Goal: Task Accomplishment & Management: Complete application form

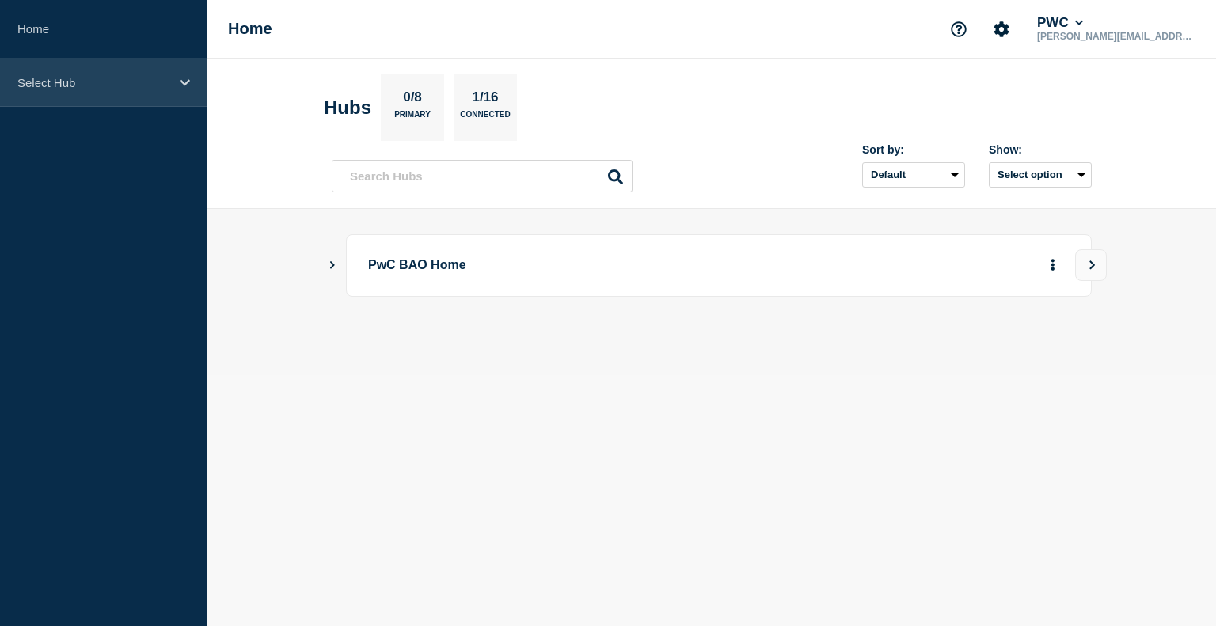
click at [127, 89] on p "Select Hub" at bounding box center [93, 82] width 152 height 13
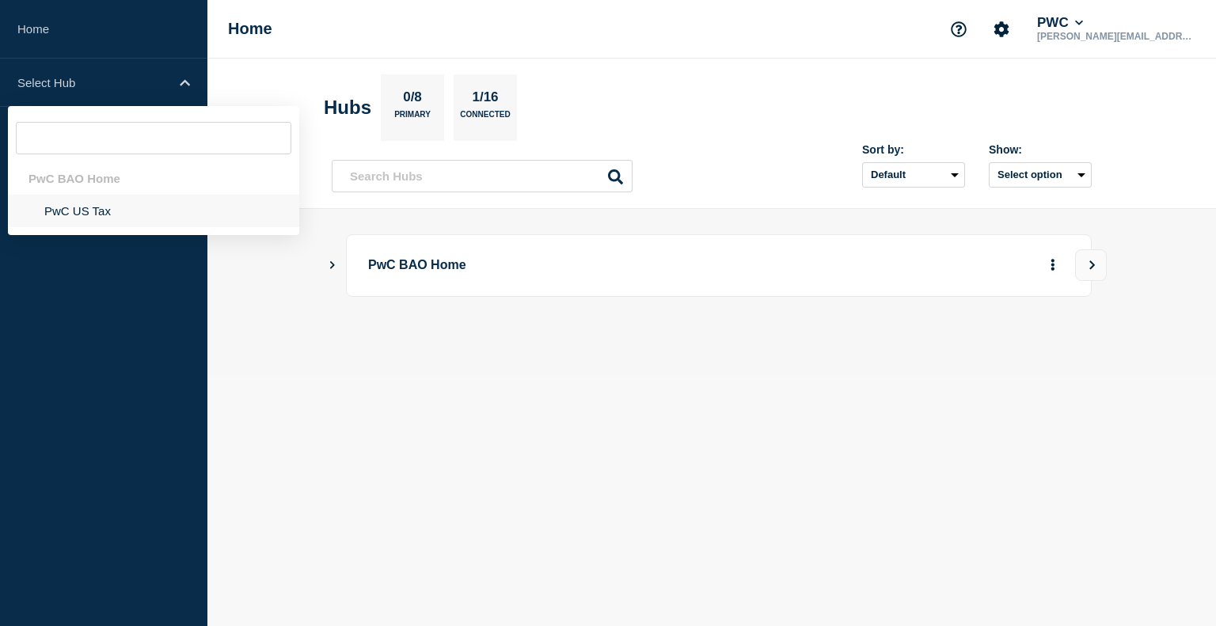
click at [120, 215] on li "PwC US Tax" at bounding box center [153, 211] width 291 height 32
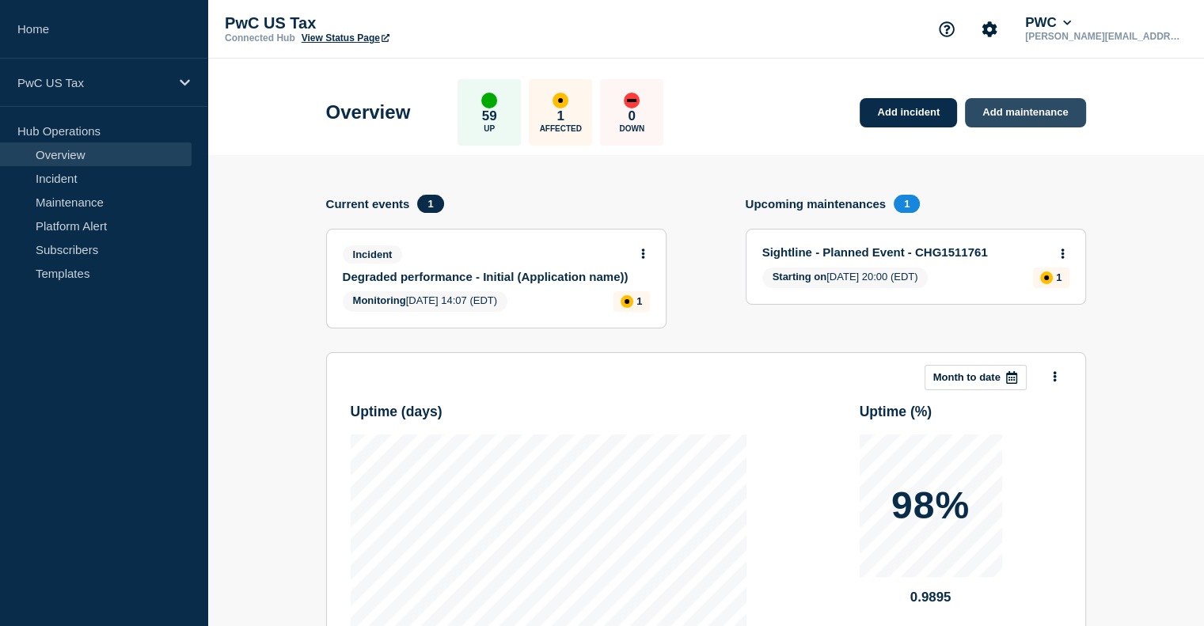
click at [995, 125] on link "Add maintenance" at bounding box center [1025, 112] width 120 height 29
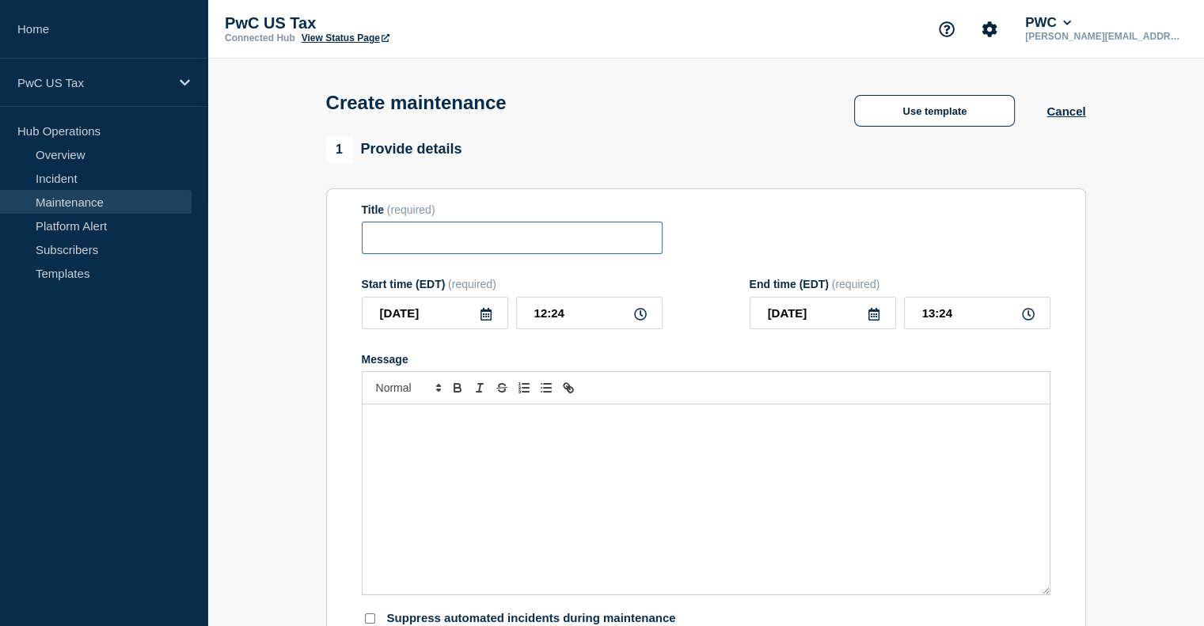
click at [453, 247] on input "Title" at bounding box center [512, 238] width 301 height 32
type input "tax docs"
click at [960, 120] on button "Use template" at bounding box center [934, 111] width 161 height 32
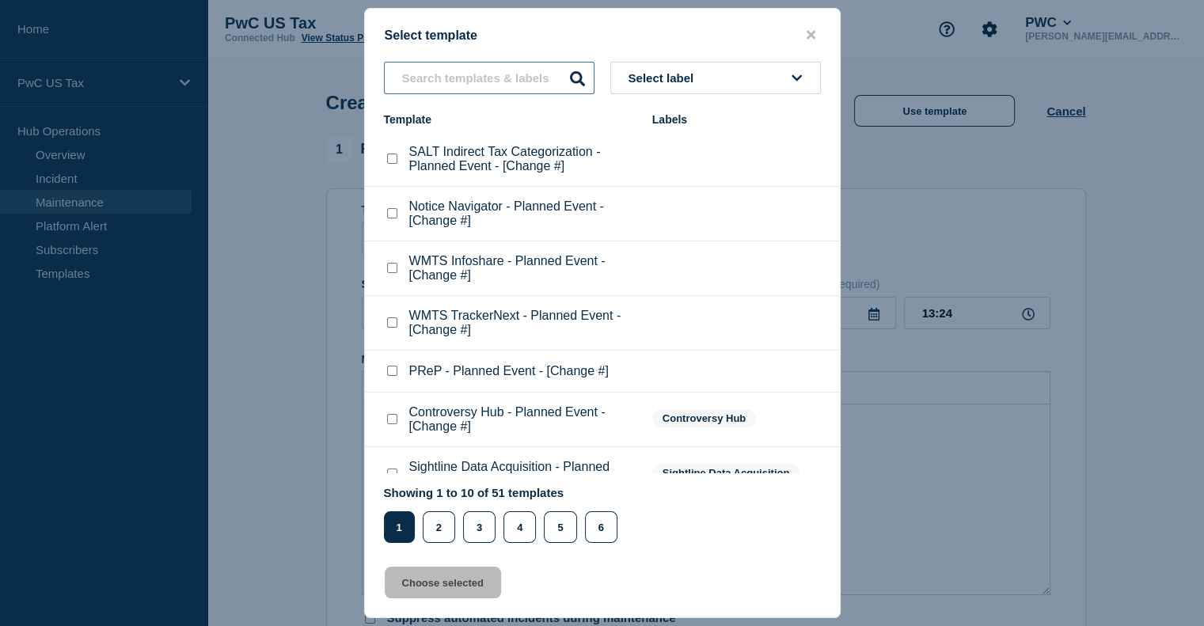
click at [463, 86] on input "text" at bounding box center [489, 78] width 211 height 32
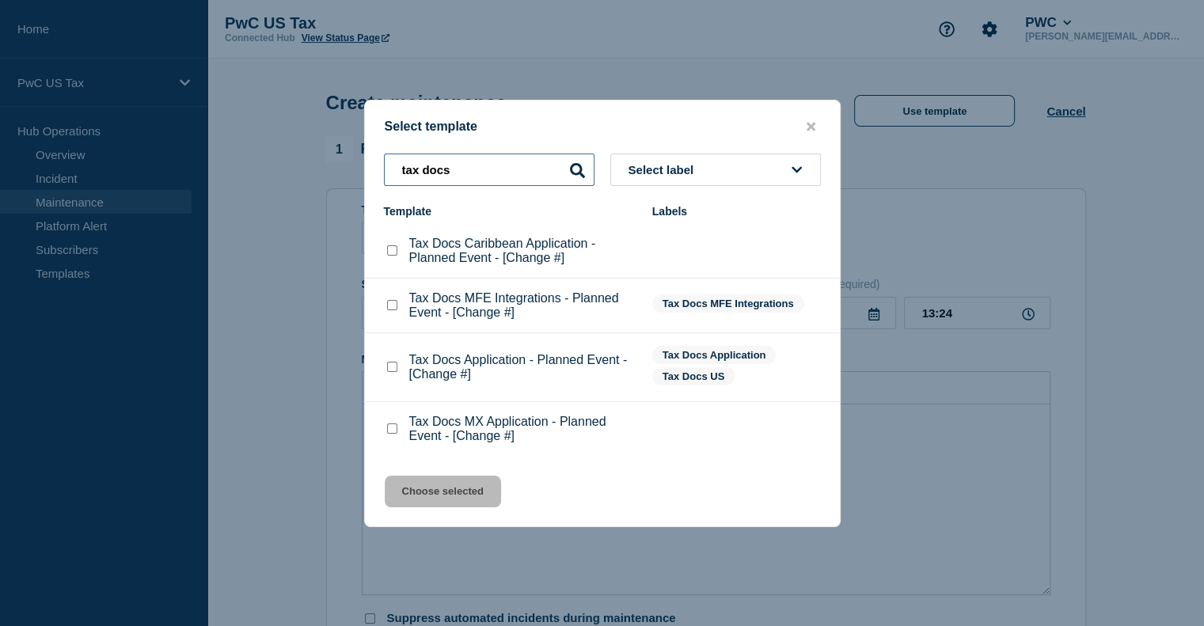
type input "tax docs"
click at [387, 370] on checkbox"] "Tax Docs Application - Planned Event - [Change #] checkbox" at bounding box center [392, 367] width 10 height 10
checkbox checkbox"] "true"
click at [428, 490] on button "Choose selected" at bounding box center [443, 492] width 116 height 32
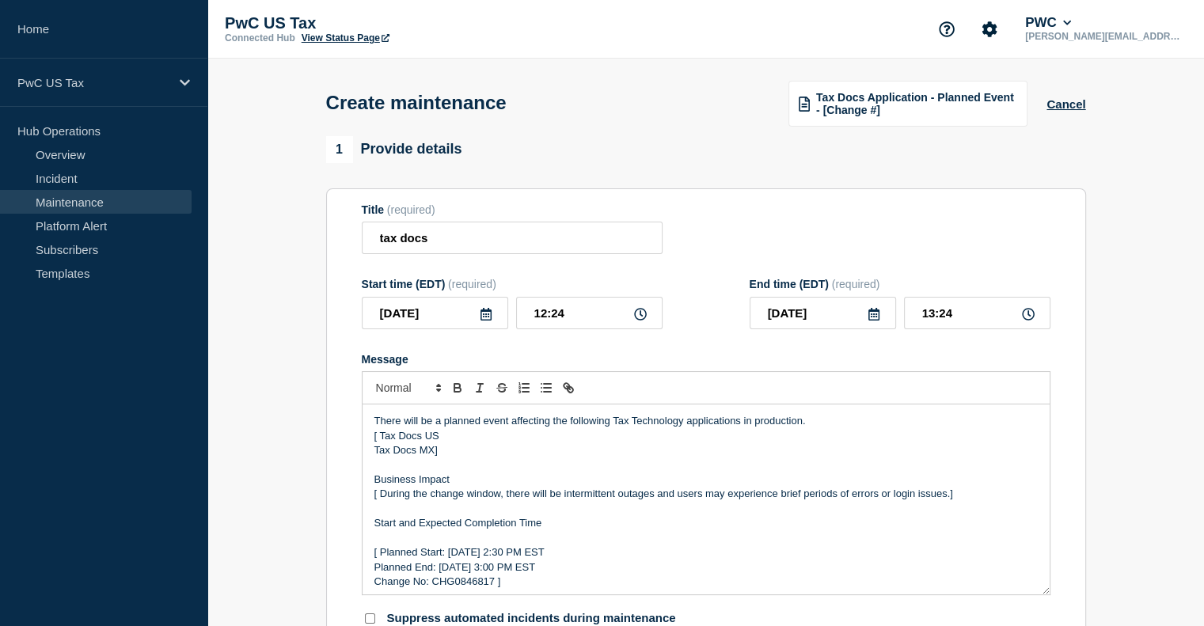
click at [905, 127] on div "Tax Docs Application - Planned Event - [Change #]" at bounding box center [908, 104] width 239 height 46
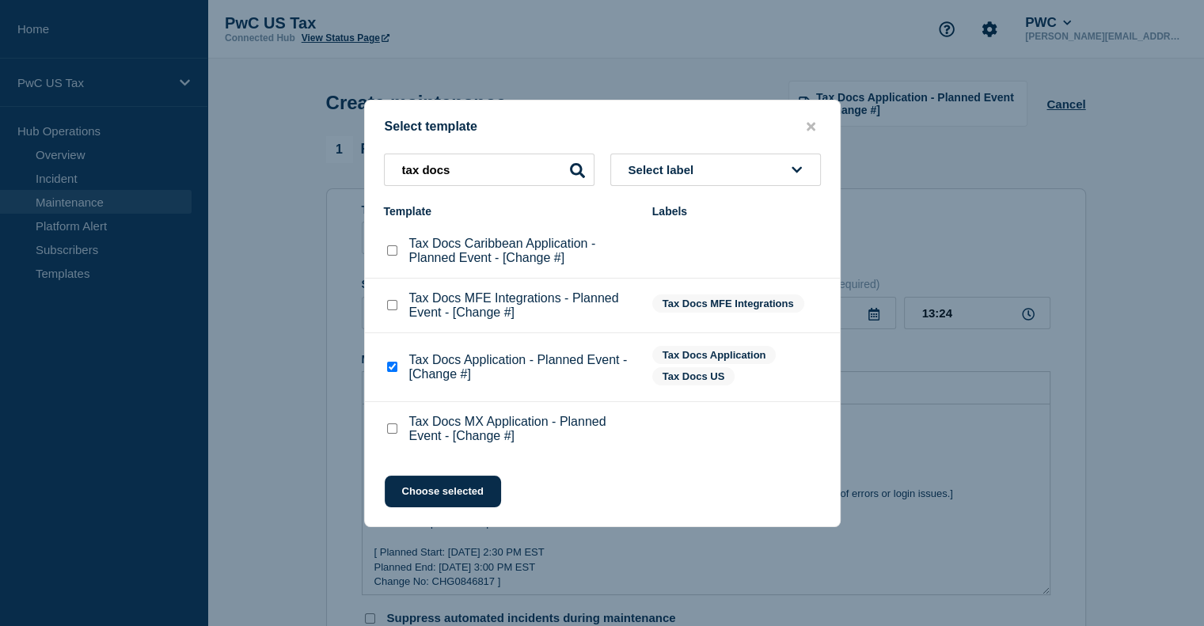
click at [390, 431] on checkbox"] "Tax Docs MX Application - Planned Event - [Change #] checkbox" at bounding box center [392, 429] width 10 height 10
checkbox checkbox"] "true"
checkbox checkbox"] "false"
click at [415, 493] on button "Choose selected" at bounding box center [443, 492] width 116 height 32
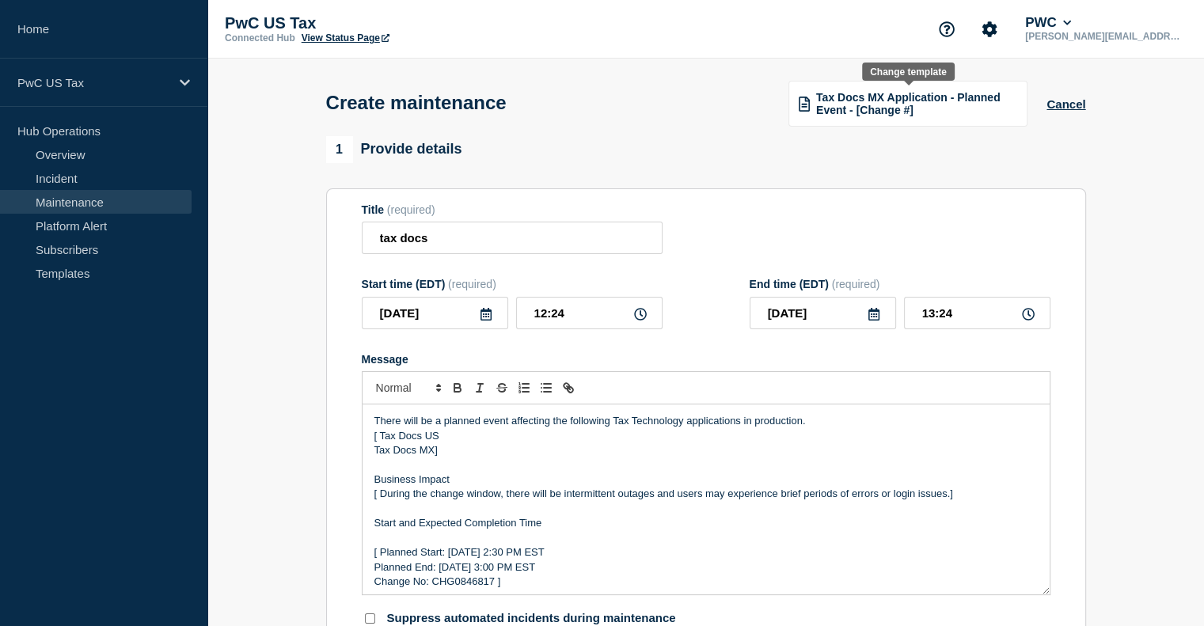
click at [964, 110] on span "Tax Docs MX Application - Planned Event - [Change #]" at bounding box center [916, 103] width 201 height 25
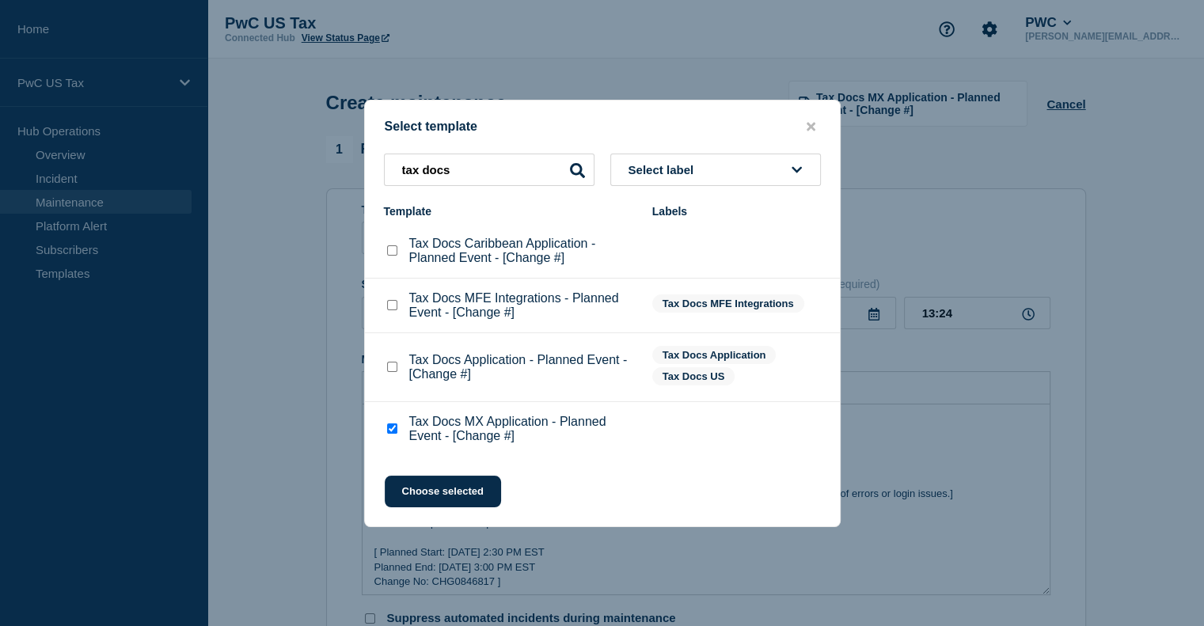
click at [390, 430] on checkbox"] "Tax Docs MX Application - Planned Event - [Change #] checkbox" at bounding box center [392, 429] width 10 height 10
checkbox checkbox"] "false"
click at [393, 371] on checkbox"] "Tax Docs Application - Planned Event - [Change #] checkbox" at bounding box center [392, 367] width 10 height 10
checkbox checkbox"] "true"
click at [435, 491] on button "Choose selected" at bounding box center [443, 492] width 116 height 32
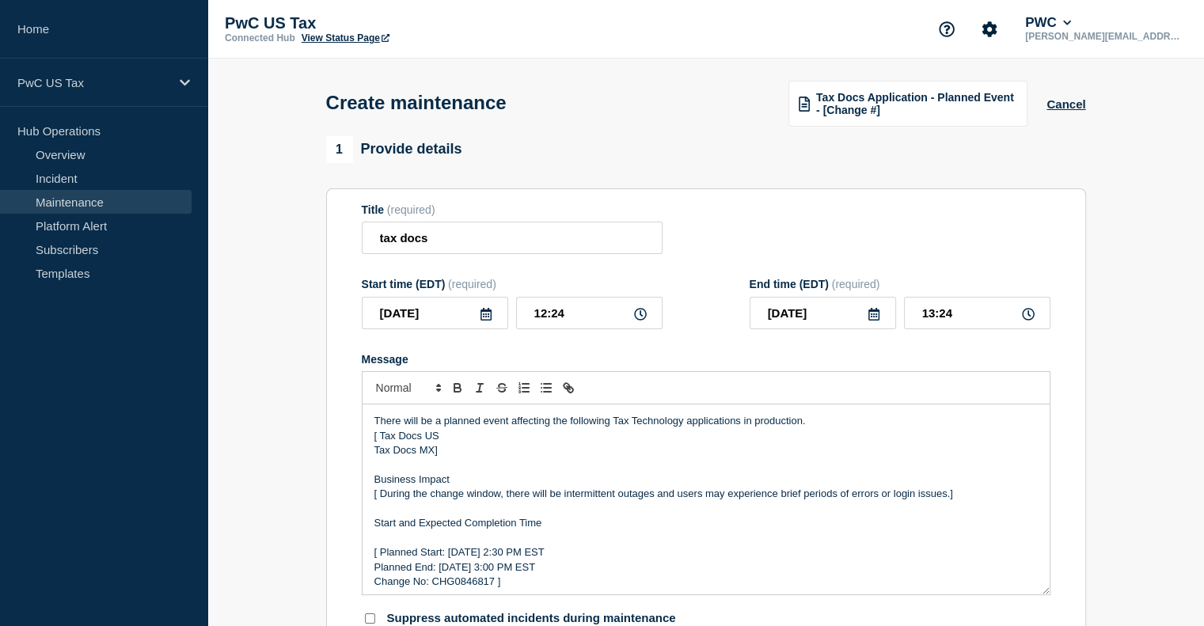
click at [898, 116] on span "Tax Docs Application - Planned Event - [Change #]" at bounding box center [916, 103] width 201 height 25
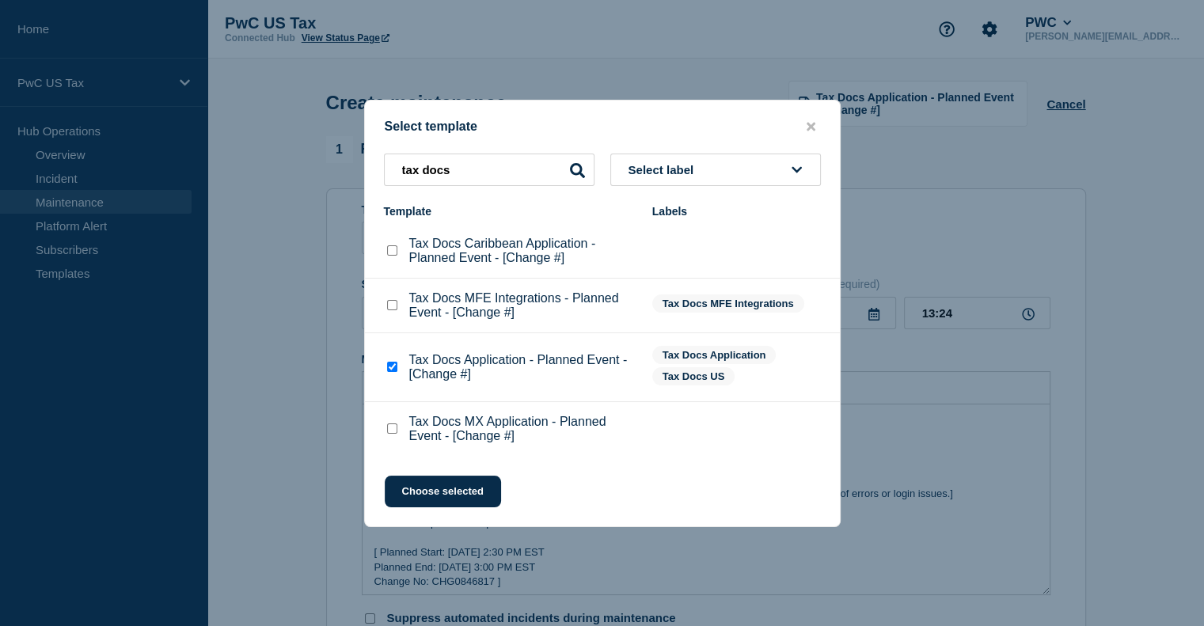
click at [919, 145] on div at bounding box center [602, 313] width 1204 height 626
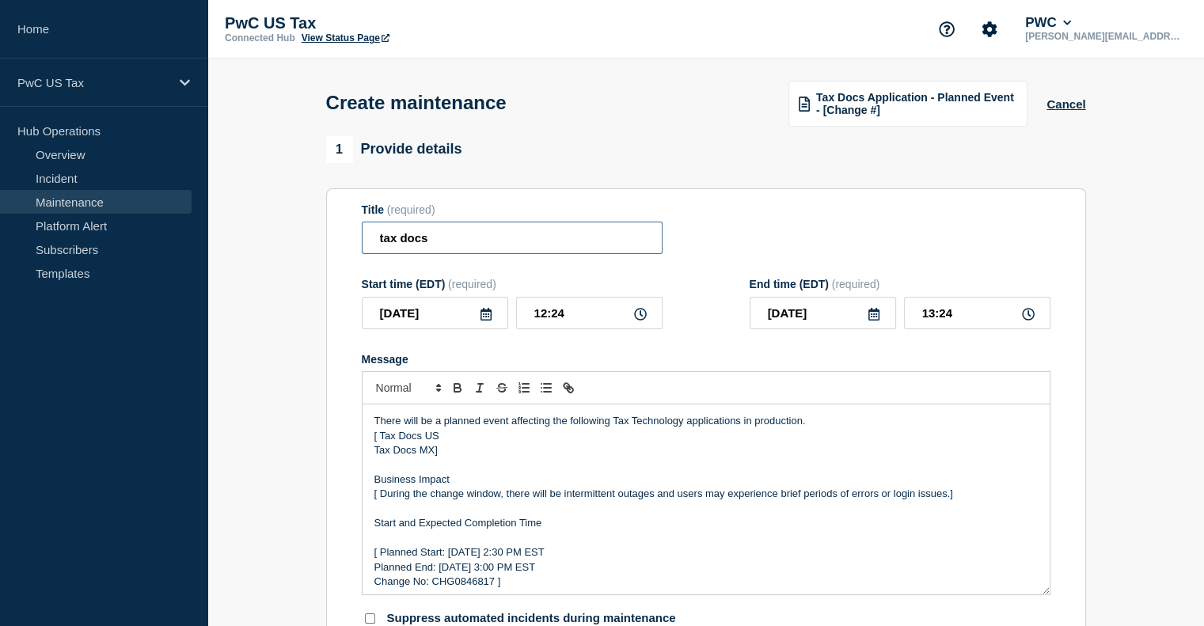
click at [475, 248] on input "tax docs" at bounding box center [512, 238] width 301 height 32
type input "t"
click at [957, 107] on span "Tax Docs Application - Planned Event - [Change #]" at bounding box center [916, 103] width 201 height 25
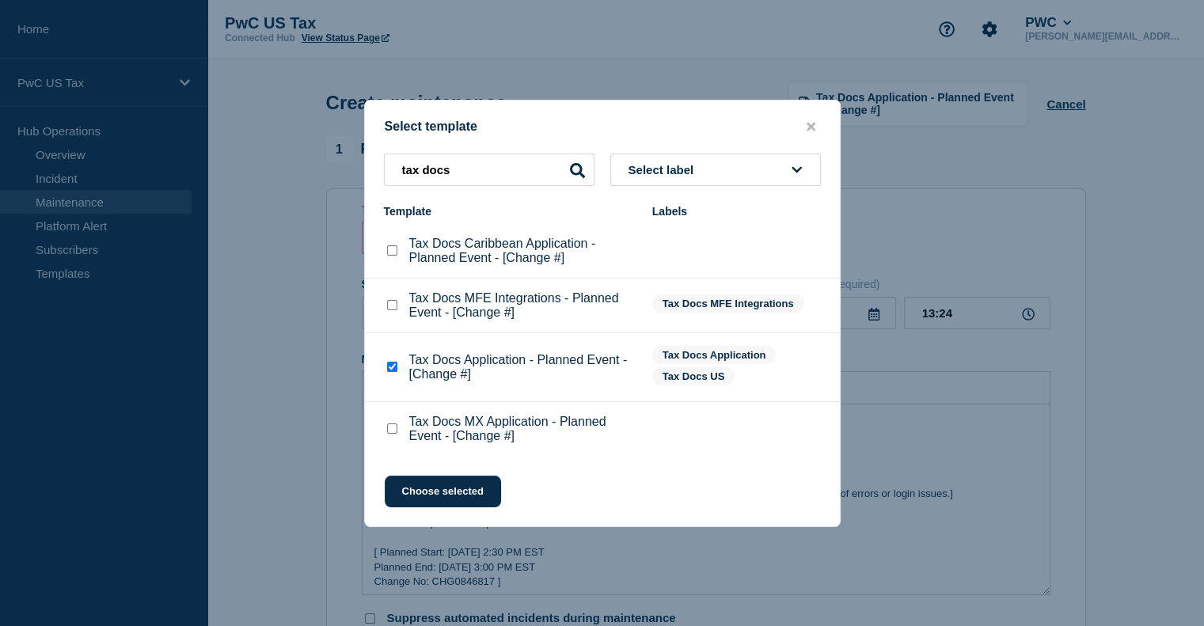
click at [392, 430] on checkbox"] "Tax Docs MX Application - Planned Event - [Change #] checkbox" at bounding box center [392, 429] width 10 height 10
checkbox checkbox"] "true"
checkbox checkbox"] "false"
drag, startPoint x: 412, startPoint y: 474, endPoint x: 408, endPoint y: 495, distance: 21.0
click at [408, 495] on button "Choose selected" at bounding box center [443, 492] width 116 height 32
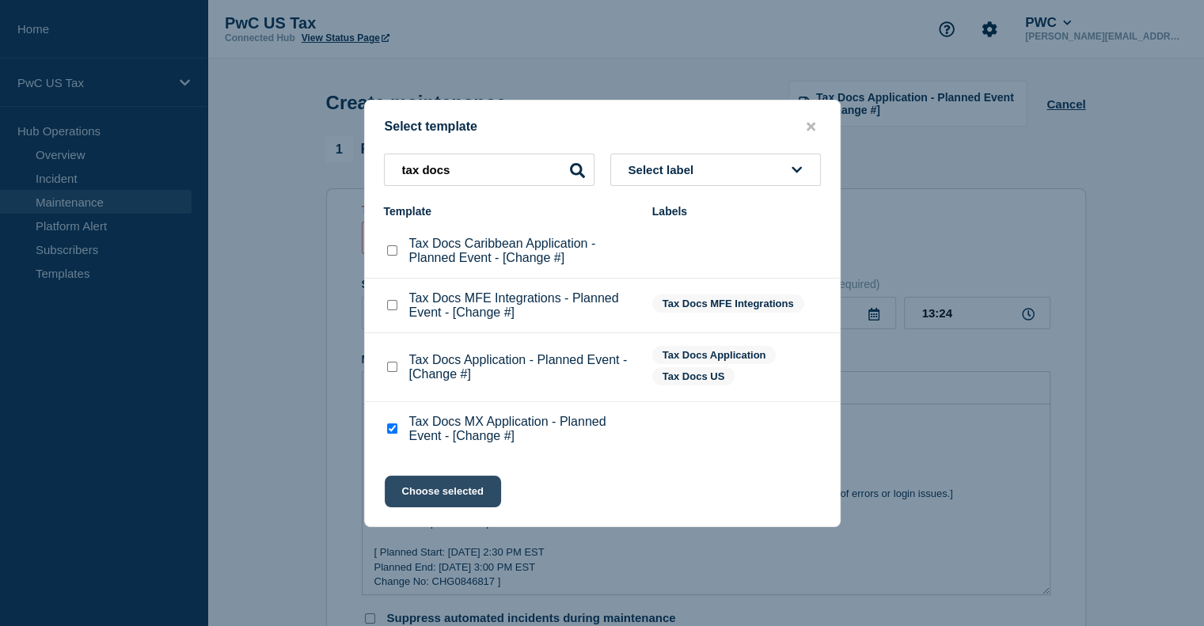
type input "Tax Docs MX Application - Planned Event - [Change #]"
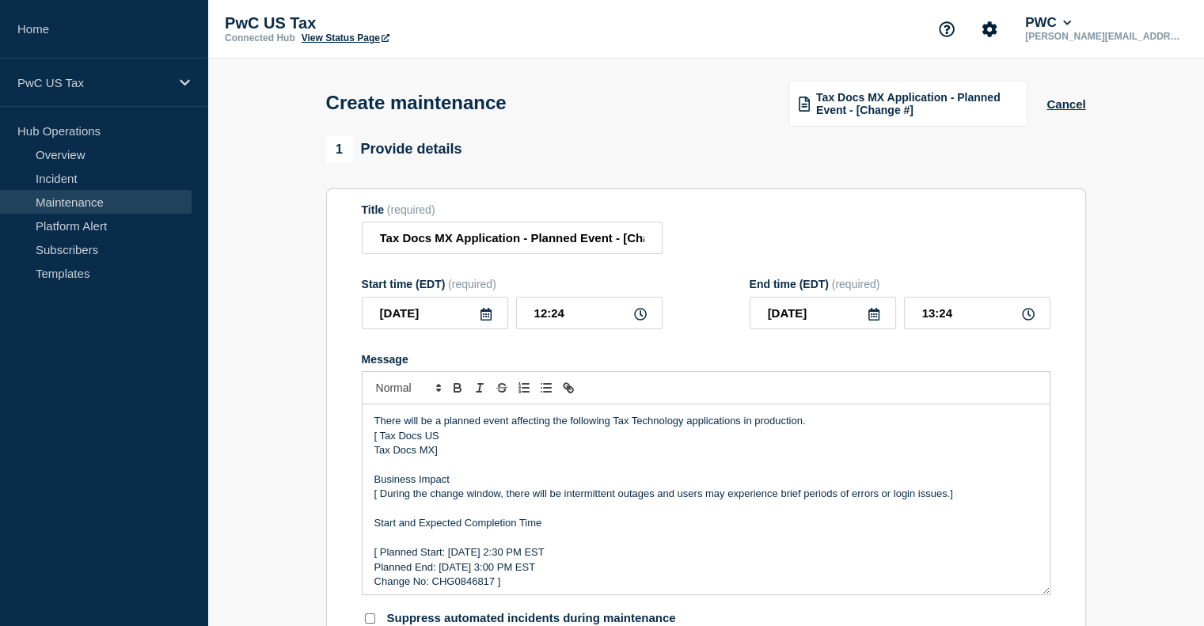
click at [922, 107] on span "Tax Docs MX Application - Planned Event - [Change #]" at bounding box center [916, 103] width 201 height 25
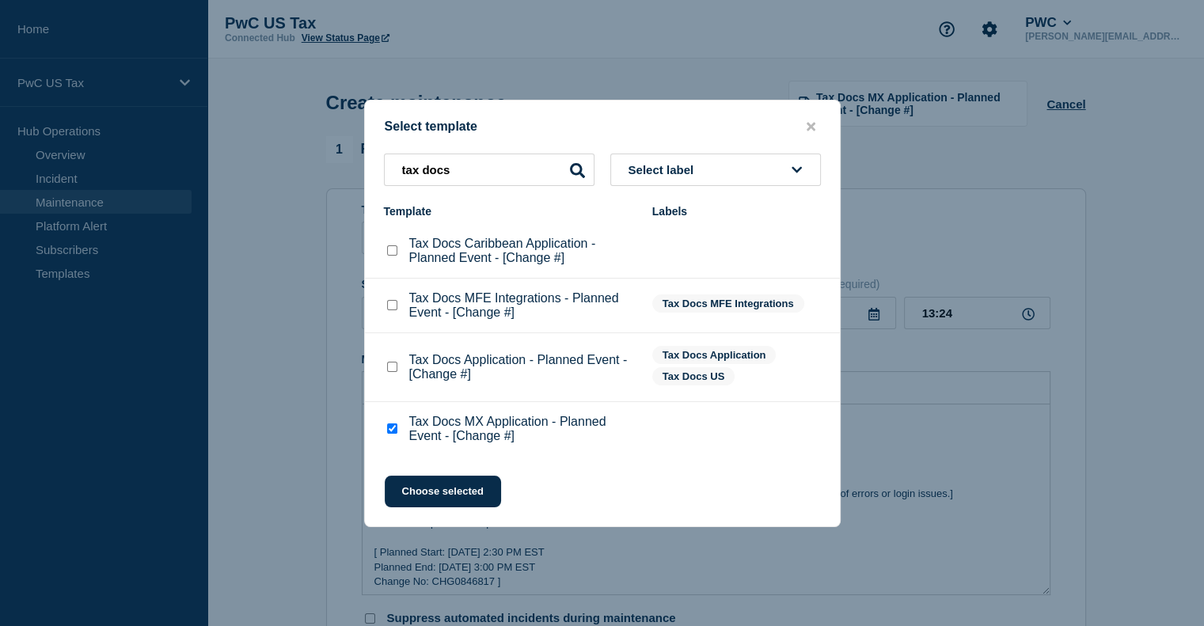
click at [391, 369] on checkbox"] "Tax Docs Application - Planned Event - [Change #] checkbox" at bounding box center [392, 367] width 10 height 10
checkbox checkbox"] "true"
click at [391, 437] on div at bounding box center [392, 429] width 16 height 16
click at [390, 433] on checkbox"] "Tax Docs MX Application - Planned Event - [Change #] checkbox" at bounding box center [392, 429] width 10 height 10
checkbox checkbox"] "true"
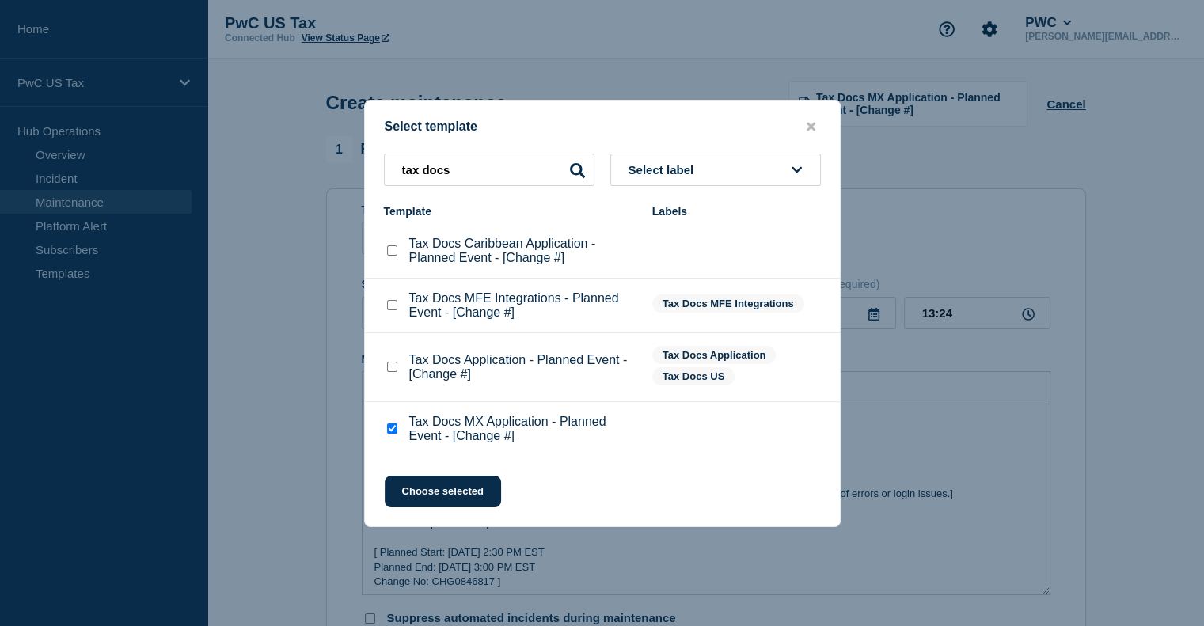
checkbox checkbox"] "false"
click at [415, 493] on button "Choose selected" at bounding box center [443, 492] width 116 height 32
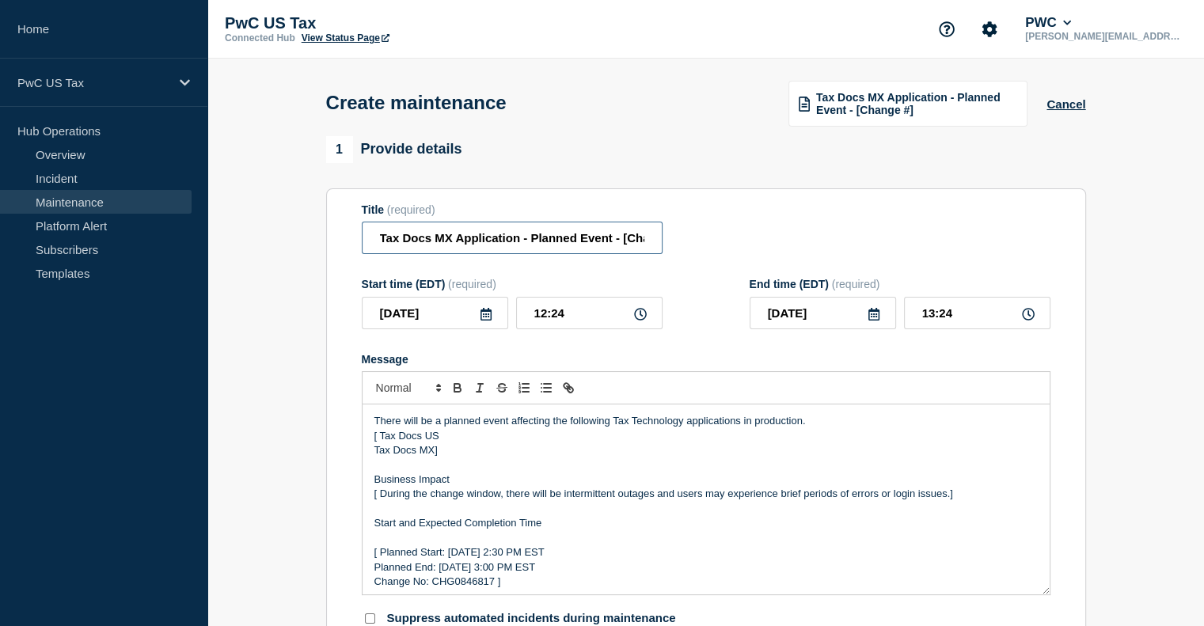
scroll to position [0, 40]
drag, startPoint x: 618, startPoint y: 243, endPoint x: 750, endPoint y: 221, distance: 134.1
click at [750, 221] on div "Title (required) Tax Docs MX Application - Planned Event - [Change #]" at bounding box center [706, 229] width 689 height 51
type input "Tax Docs MX Application - Planned Event"
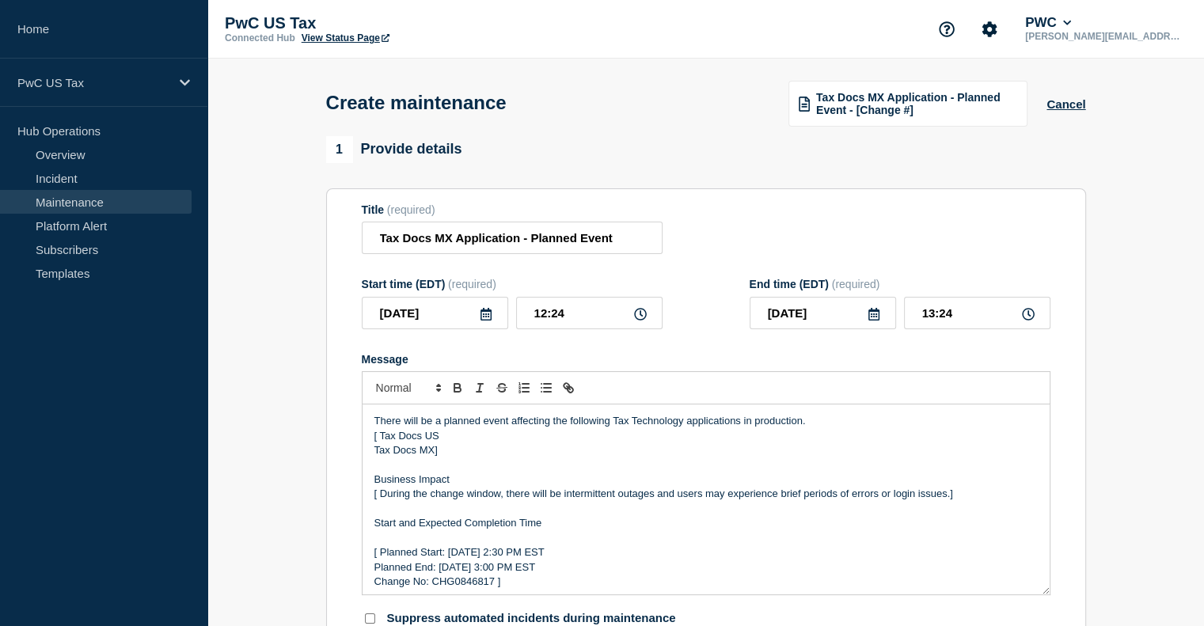
click at [455, 455] on p "Tax Docs MX]" at bounding box center [707, 450] width 664 height 14
click at [382, 442] on p "[ Tax Docs US" at bounding box center [707, 436] width 664 height 14
click at [381, 439] on p "[ Tax Docs US" at bounding box center [707, 436] width 664 height 14
click at [375, 458] on p "Tax Docs MX" at bounding box center [707, 450] width 664 height 14
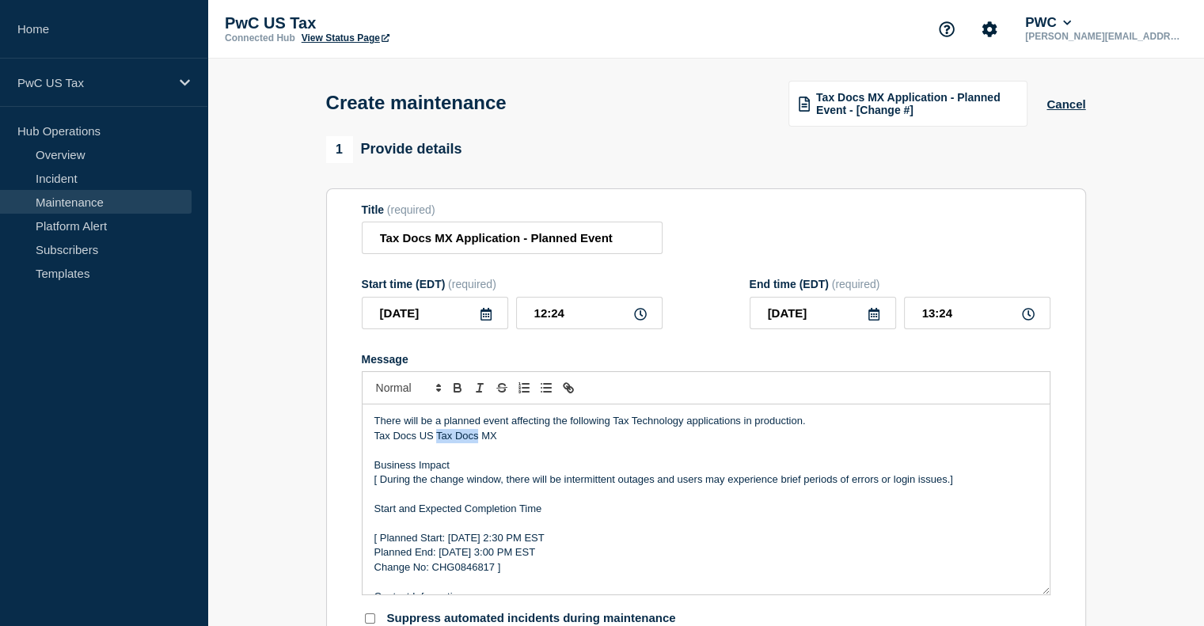
drag, startPoint x: 478, startPoint y: 443, endPoint x: 438, endPoint y: 446, distance: 40.5
click at [438, 443] on p "Tax Docs US Tax Docs MX" at bounding box center [707, 436] width 664 height 14
click at [461, 443] on p "Tax Docs US, MX" at bounding box center [707, 436] width 664 height 14
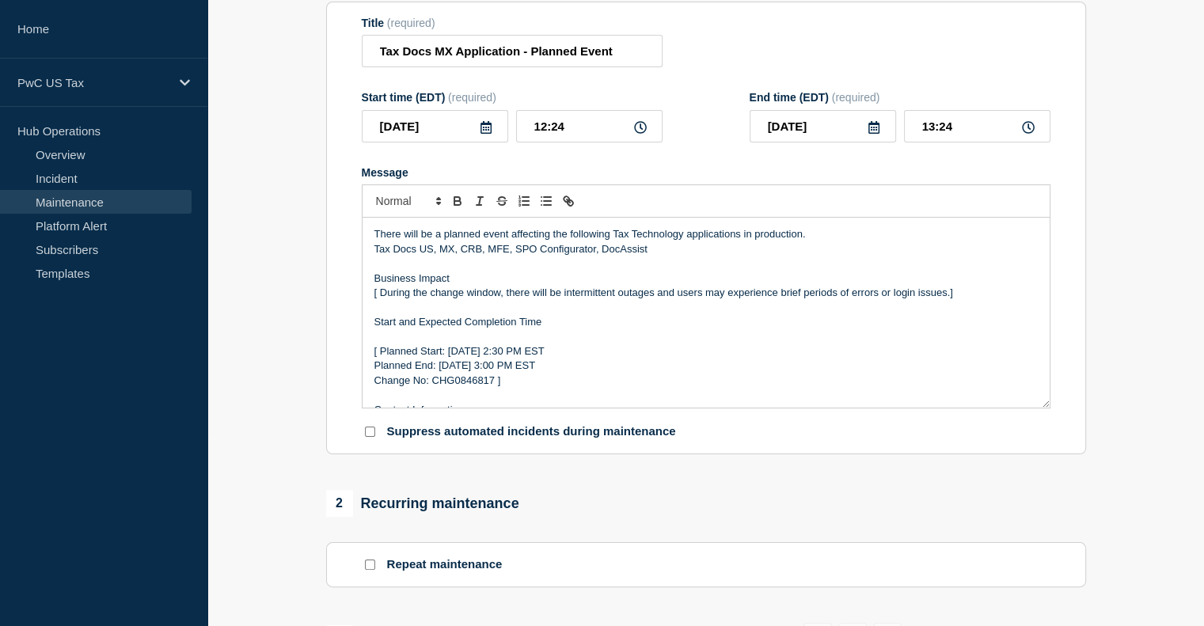
scroll to position [193, 0]
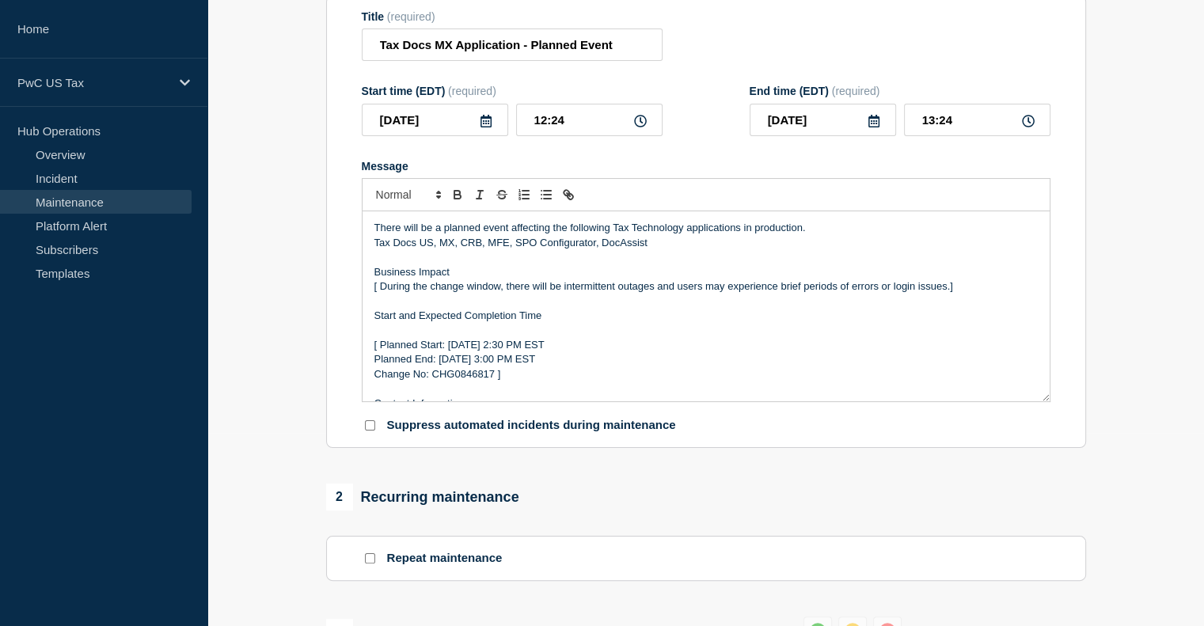
click at [379, 294] on p "[ During the change window, there will be intermittent outages and users may ex…" at bounding box center [707, 287] width 664 height 14
click at [383, 352] on p "[ Planned Start: [DATE] 2:30 PM EST" at bounding box center [707, 345] width 664 height 14
click at [379, 352] on p "[ Planned Start: [DATE] 2:30 PM EST" at bounding box center [707, 345] width 664 height 14
click at [375, 361] on p "Planned End: [DATE] 3:00 PM EST" at bounding box center [707, 359] width 664 height 14
click at [377, 380] on p "Change No: CHG0846817 ]" at bounding box center [707, 374] width 664 height 14
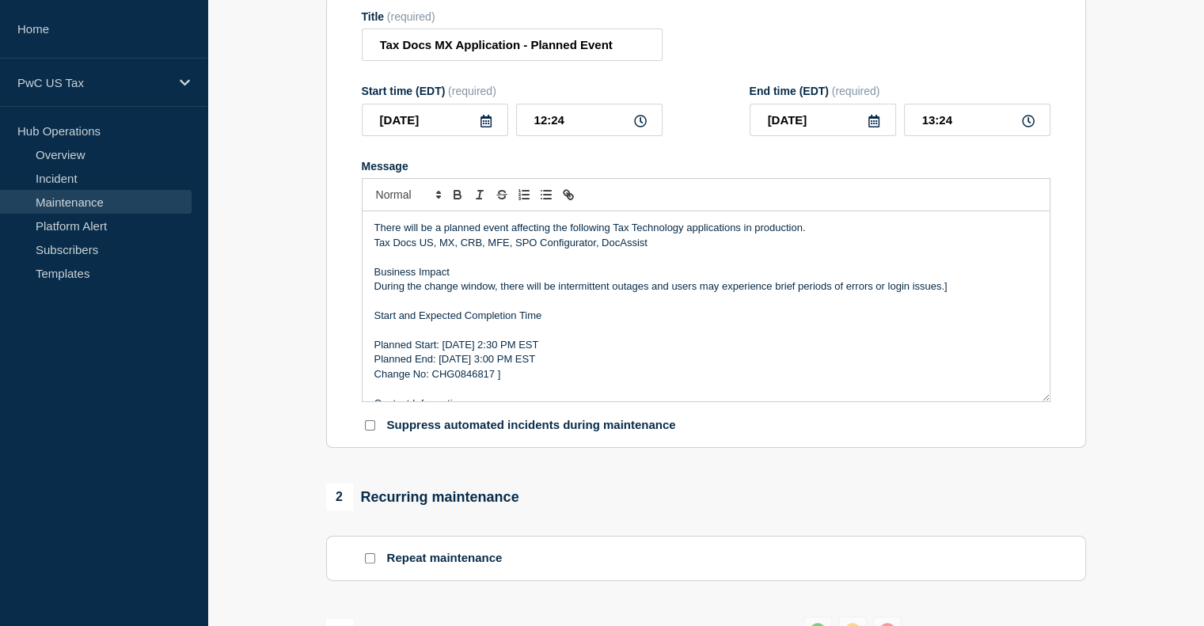
click at [496, 352] on p "Planned Start: [DATE] 2:30 PM EST" at bounding box center [707, 345] width 664 height 14
click at [531, 351] on p "Planned Start: [DATE] 2:30 PM EST" at bounding box center [707, 345] width 664 height 14
click at [527, 364] on p "Planned End: [DATE] 3:00 PM EST" at bounding box center [707, 359] width 664 height 14
click at [547, 352] on p "Planned Start: [DATE] 2:30 PM EST" at bounding box center [707, 345] width 664 height 14
click at [565, 352] on p "Planned Start: [DATE] 22:30 PM EST" at bounding box center [707, 345] width 664 height 14
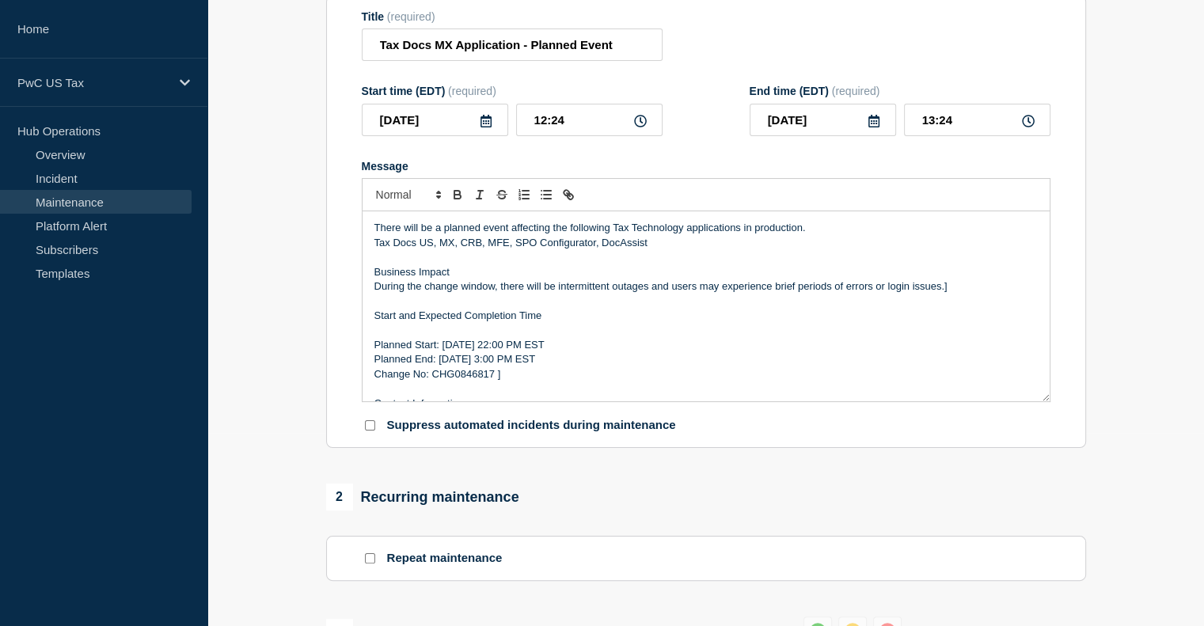
click at [538, 367] on p "Planned End: [DATE] 3:00 PM EST" at bounding box center [707, 359] width 664 height 14
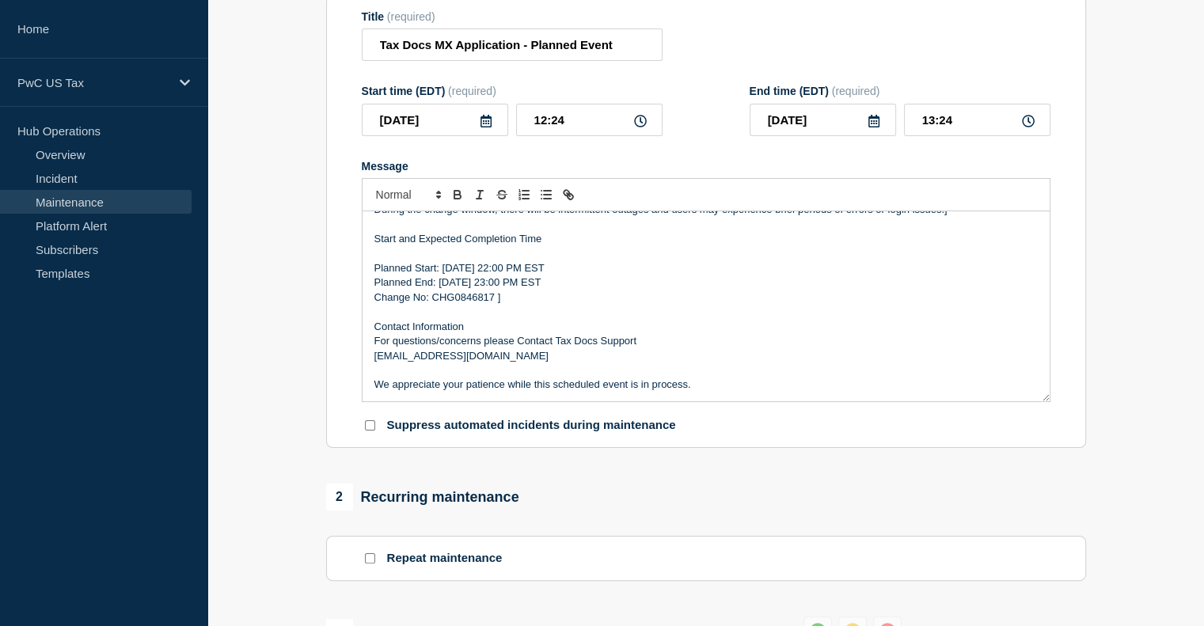
click at [519, 302] on p "Change No: CHG0846817 ]" at bounding box center [707, 298] width 664 height 14
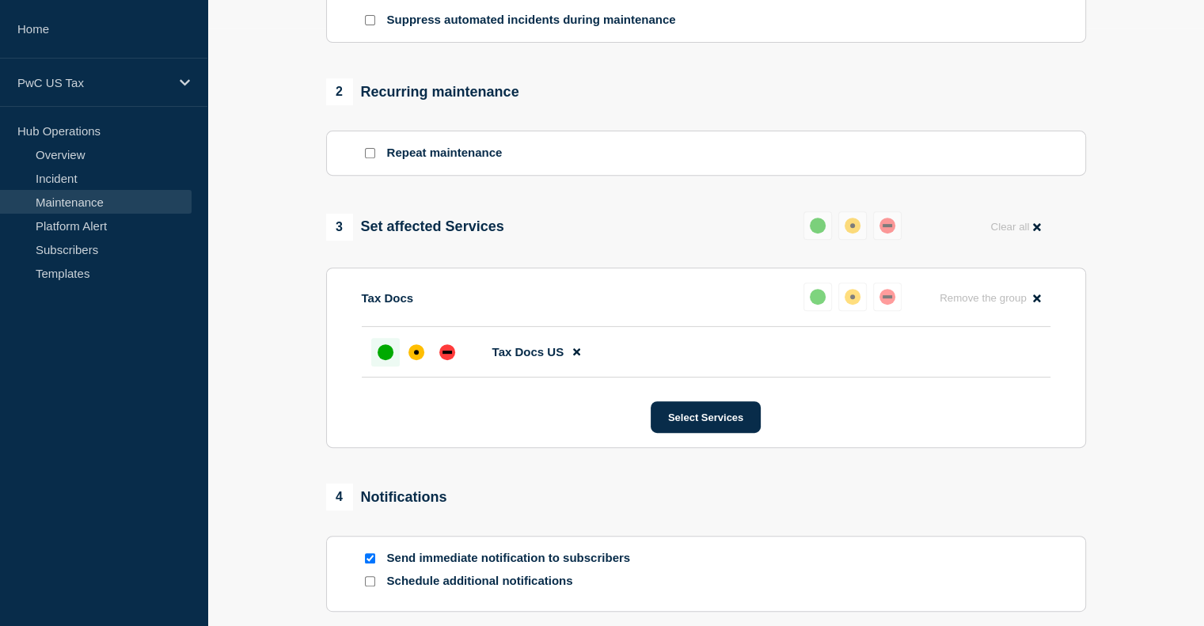
scroll to position [601, 0]
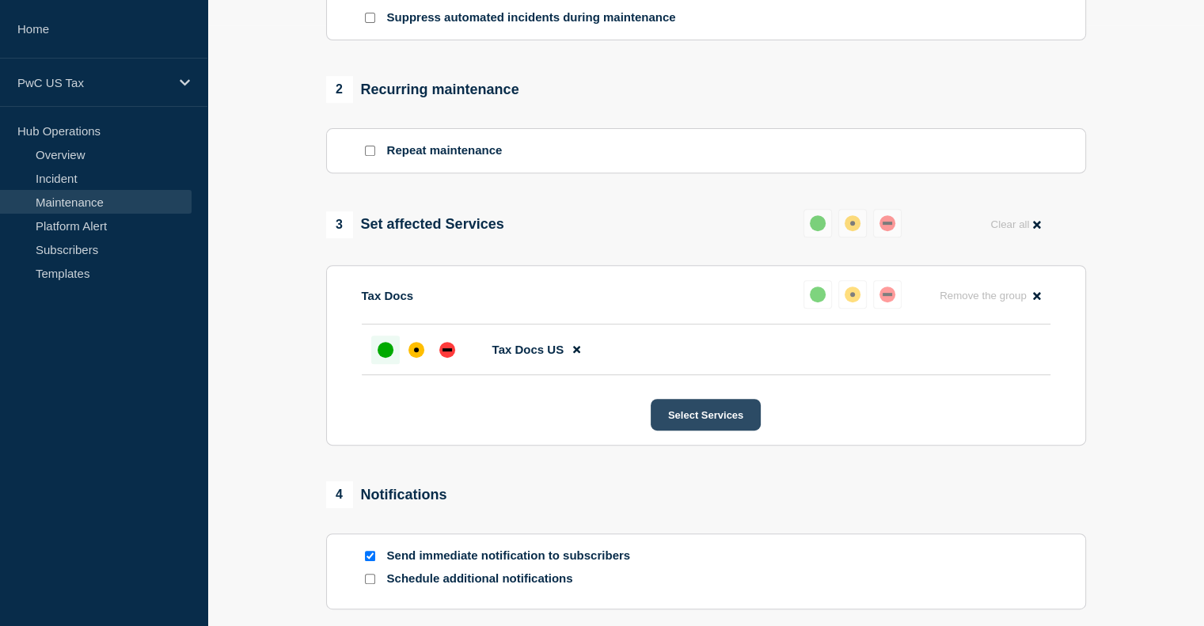
click at [696, 424] on button "Select Services" at bounding box center [706, 415] width 110 height 32
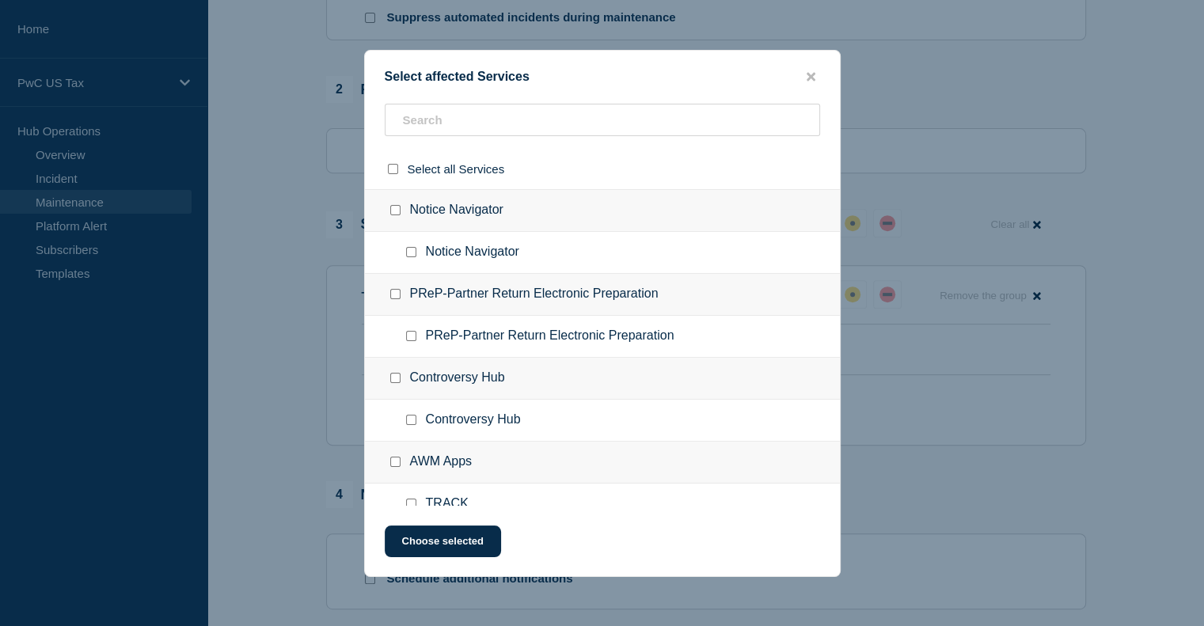
click at [476, 104] on div at bounding box center [603, 120] width 436 height 32
click at [453, 131] on input "text" at bounding box center [603, 120] width 436 height 32
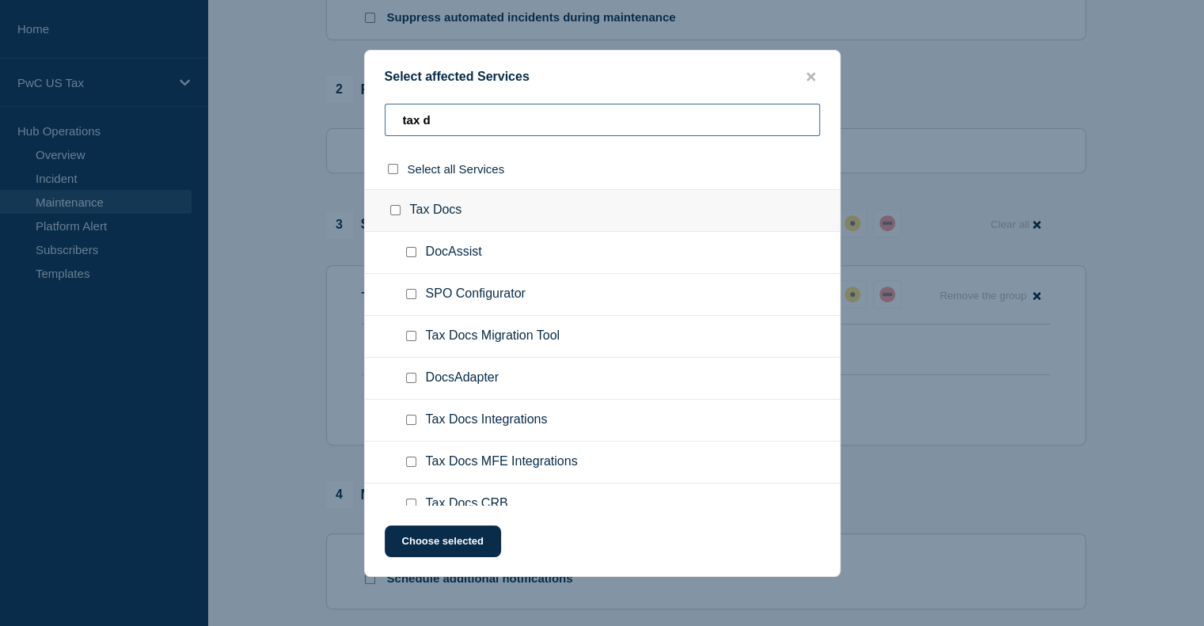
type input "tax d"
click at [411, 253] on input "DocAssist checkbox" at bounding box center [411, 252] width 10 height 10
checkbox input "true"
click at [411, 295] on input "SPO Configurator checkbox" at bounding box center [411, 294] width 10 height 10
checkbox input "true"
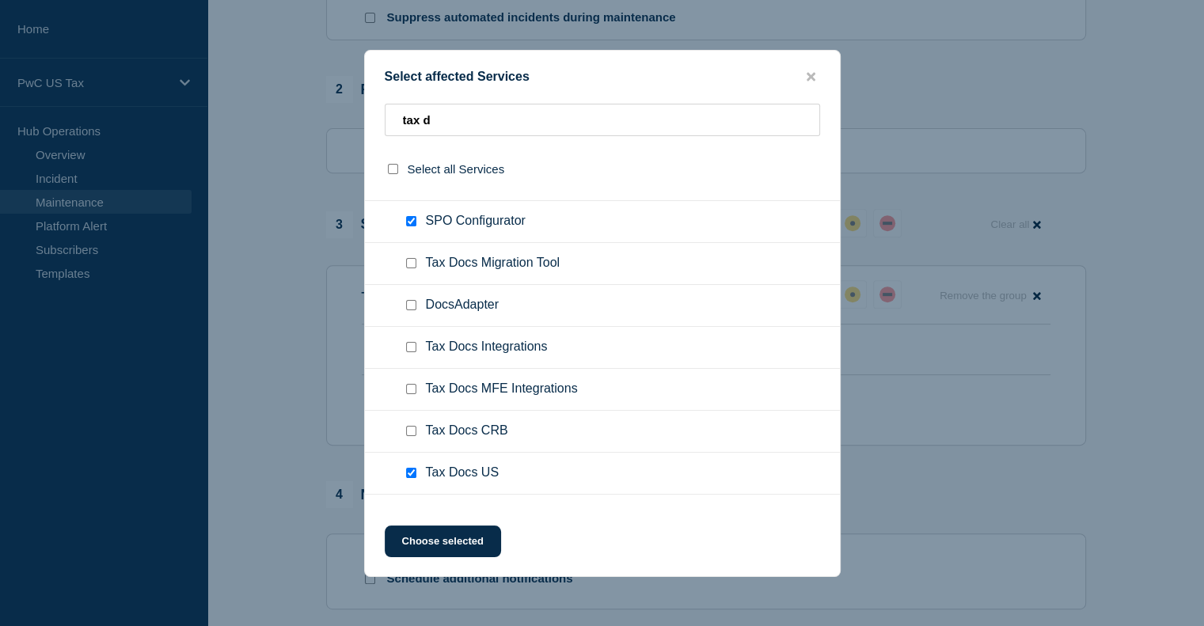
scroll to position [101, 0]
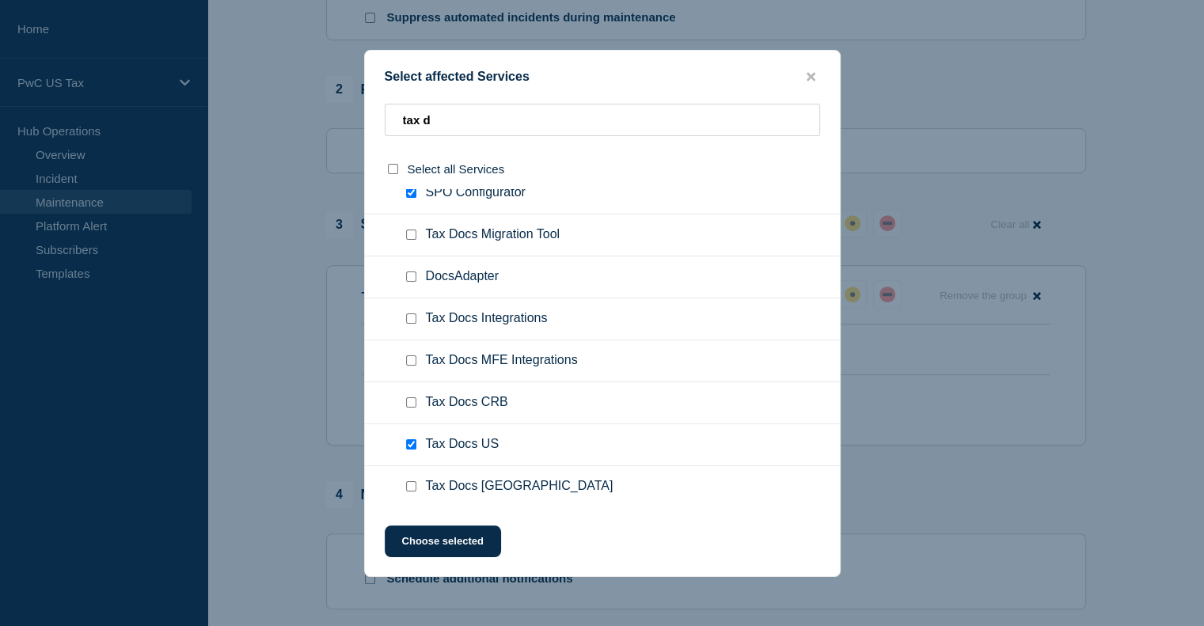
click at [410, 405] on input "Tax Docs CRB checkbox" at bounding box center [411, 403] width 10 height 10
checkbox input "true"
click at [410, 489] on input "Tax Docs Mexico checkbox" at bounding box center [411, 486] width 10 height 10
checkbox input "true"
click at [410, 357] on input "Tax Docs MFE Integrations checkbox" at bounding box center [411, 361] width 10 height 10
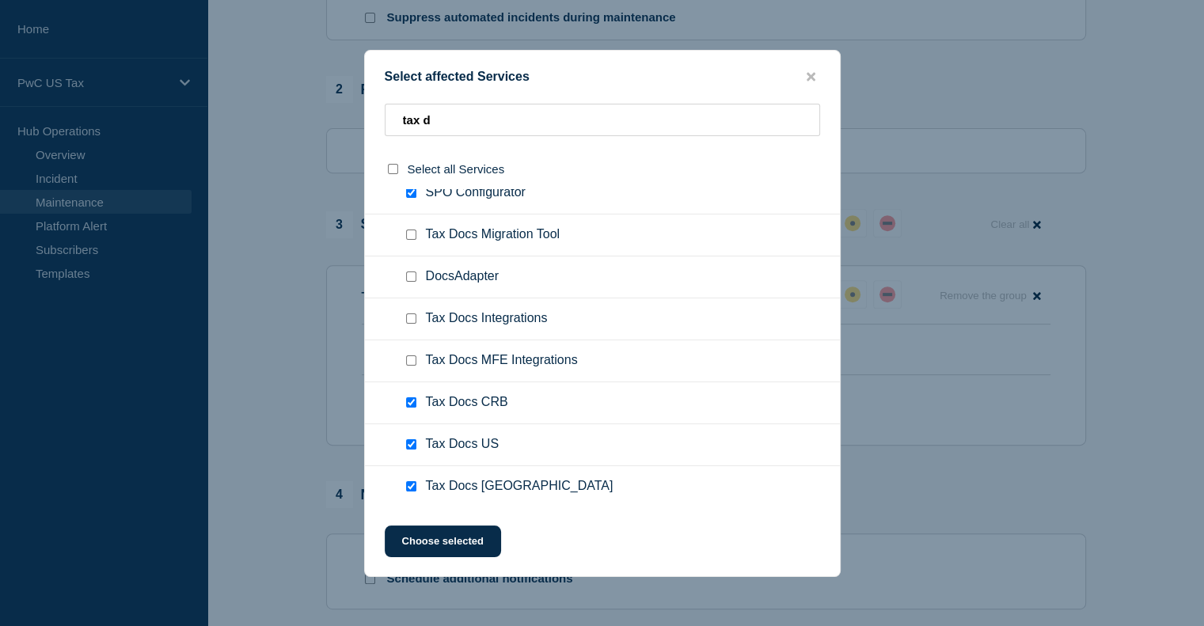
checkbox input "true"
click at [415, 322] on input "Tax Docs Integrations checkbox" at bounding box center [411, 319] width 10 height 10
checkbox input "true"
click at [473, 551] on button "Choose selected" at bounding box center [443, 542] width 116 height 32
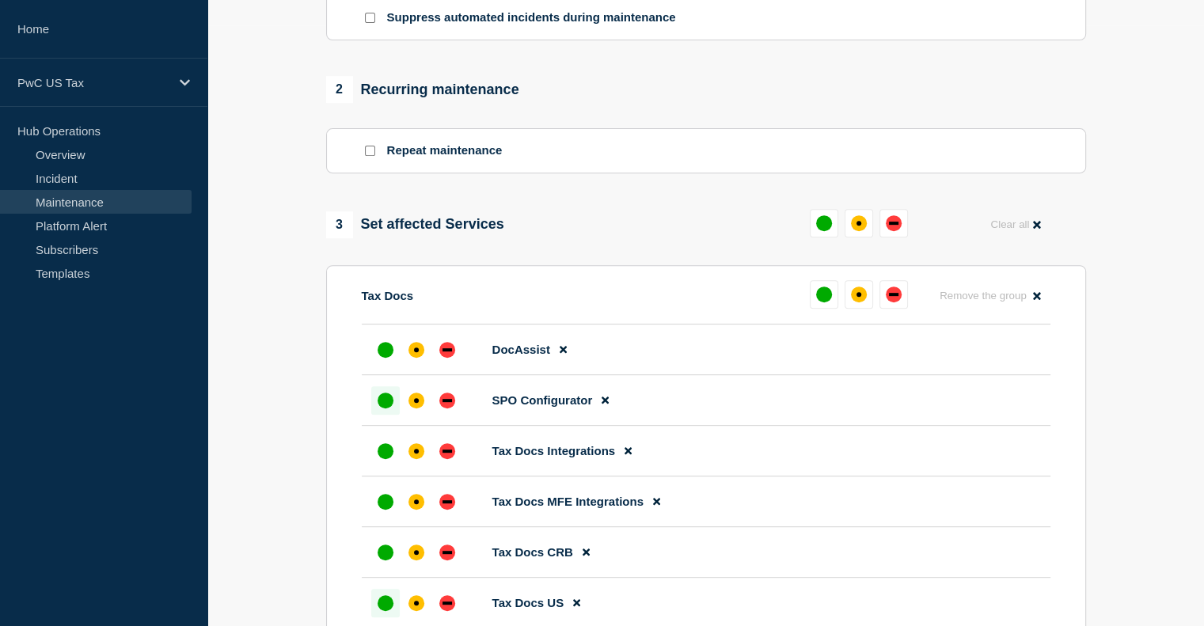
click at [383, 402] on div "up" at bounding box center [386, 401] width 16 height 16
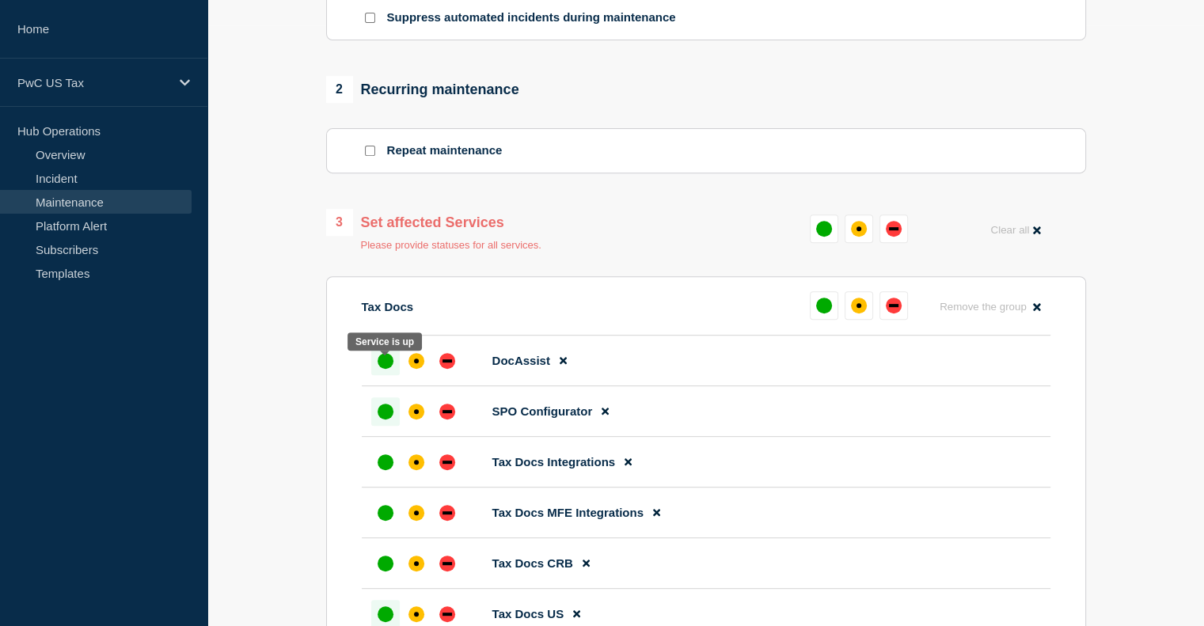
click at [383, 367] on div "up" at bounding box center [386, 361] width 16 height 16
click at [386, 470] on div "up" at bounding box center [386, 463] width 16 height 16
click at [383, 521] on div "up" at bounding box center [386, 513] width 16 height 16
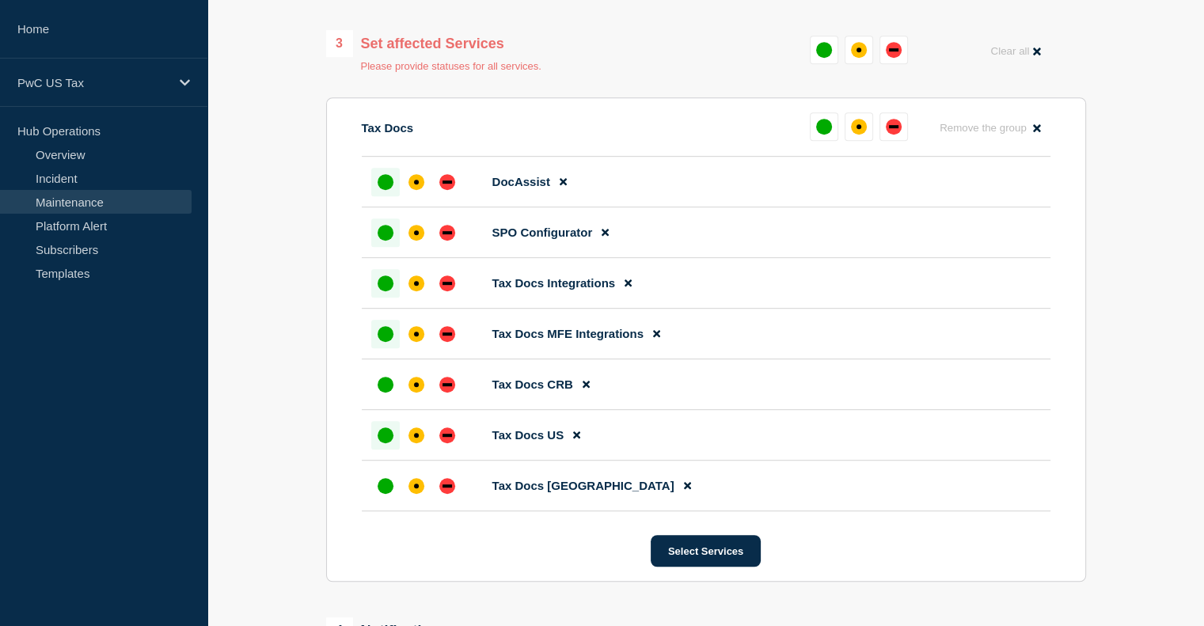
scroll to position [803, 0]
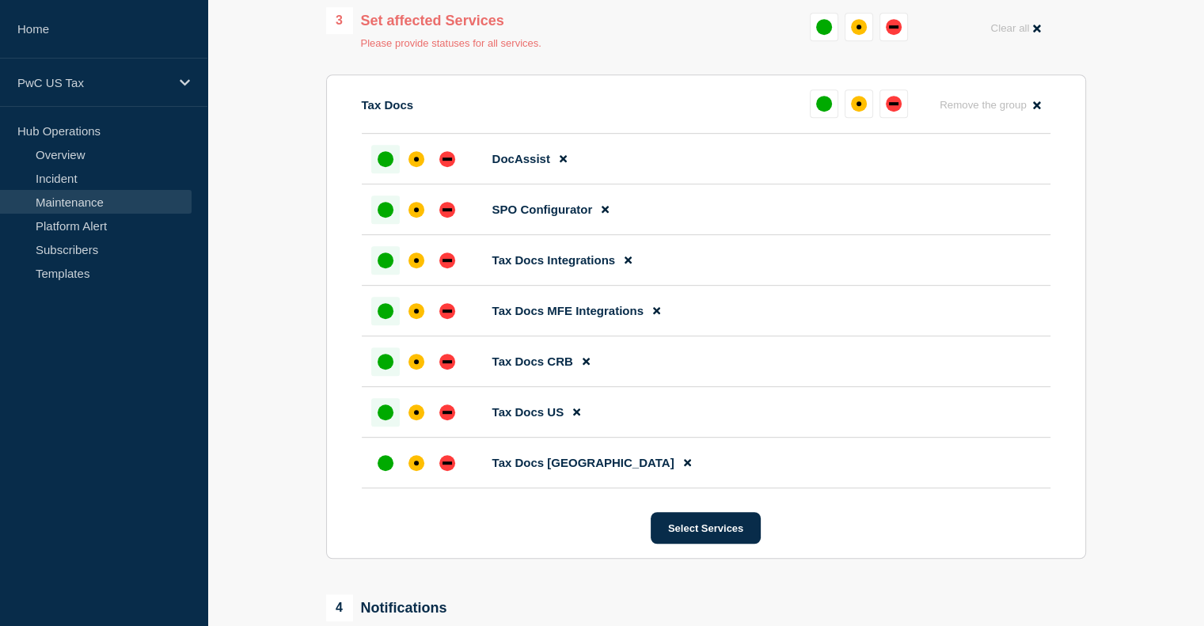
click at [380, 370] on div "up" at bounding box center [386, 362] width 16 height 16
click at [381, 471] on div "up" at bounding box center [386, 463] width 16 height 16
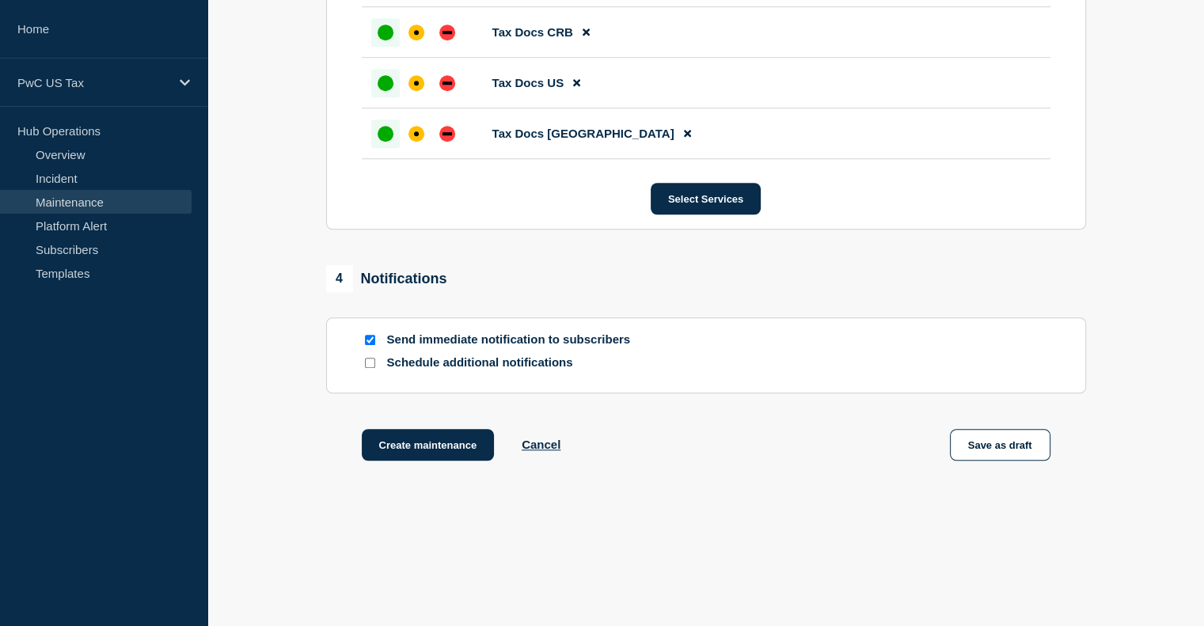
scroll to position [1150, 0]
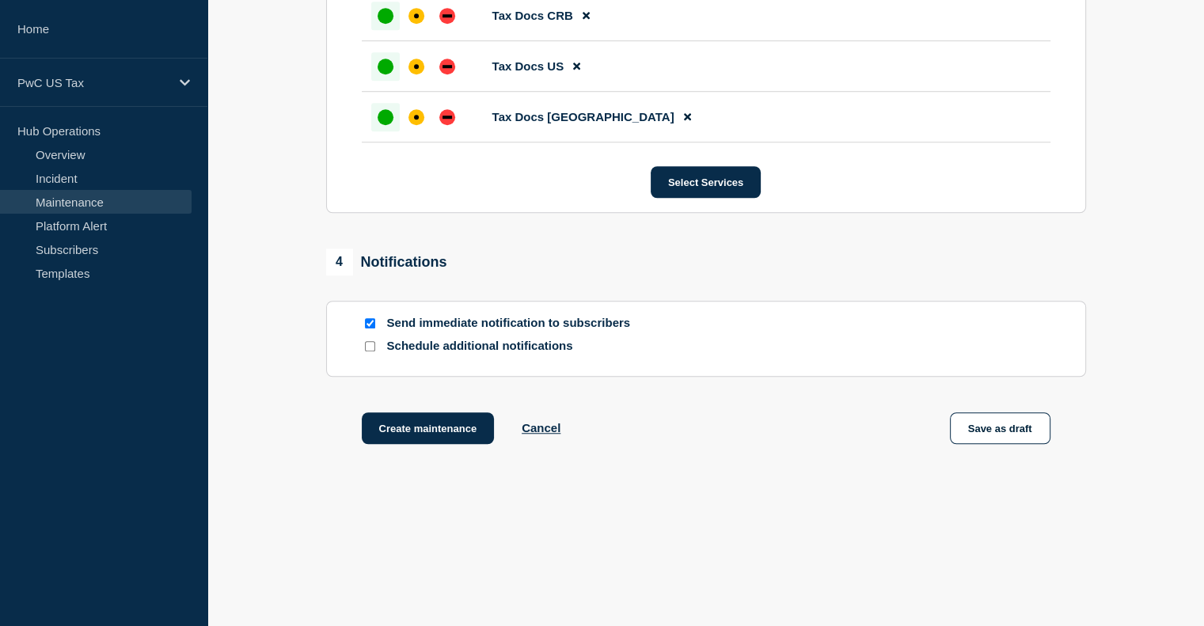
click at [365, 321] on input "Send immediate notification to subscribers" at bounding box center [370, 323] width 10 height 10
checkbox input "false"
click at [426, 432] on button "Create maintenance" at bounding box center [428, 429] width 133 height 32
